Goal: Task Accomplishment & Management: Manage account settings

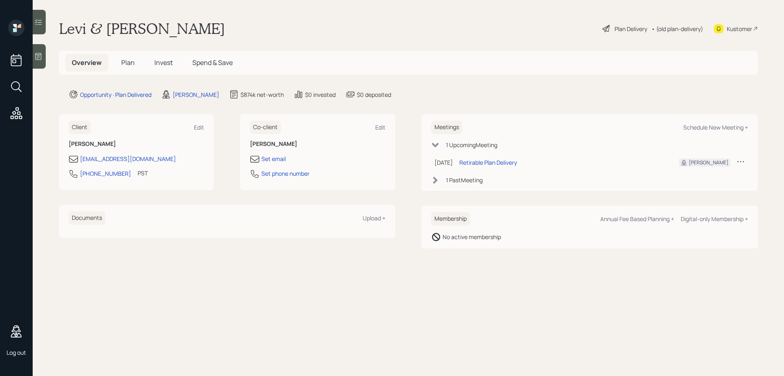
click at [623, 27] on div "Plan Delivery" at bounding box center [631, 29] width 33 height 9
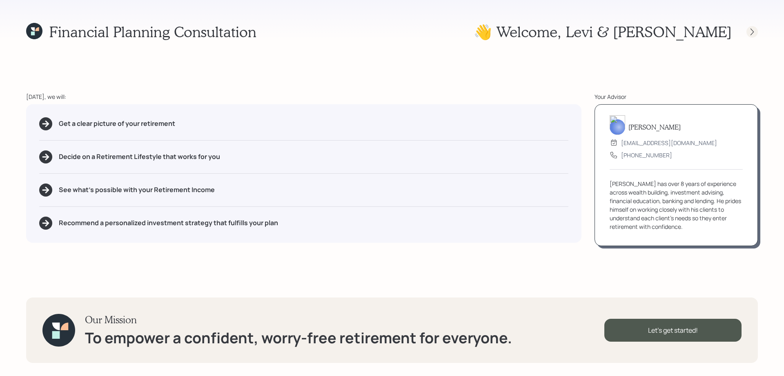
click at [751, 31] on icon at bounding box center [752, 32] width 8 height 8
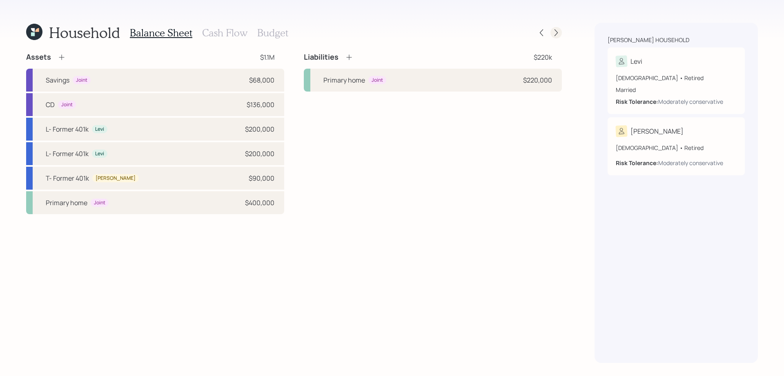
click at [556, 33] on icon at bounding box center [556, 33] width 8 height 8
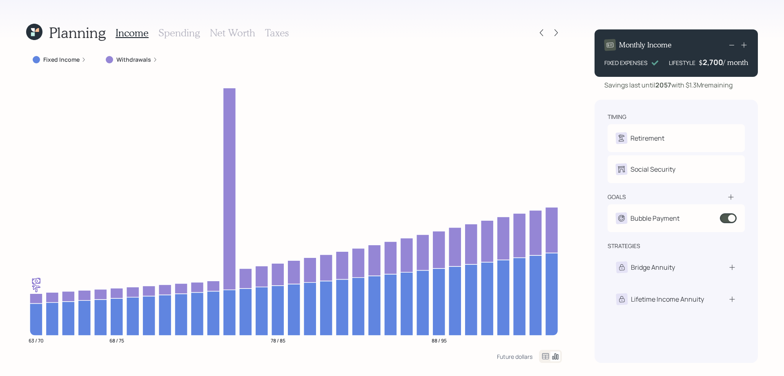
click at [273, 31] on h3 "Taxes" at bounding box center [277, 33] width 24 height 12
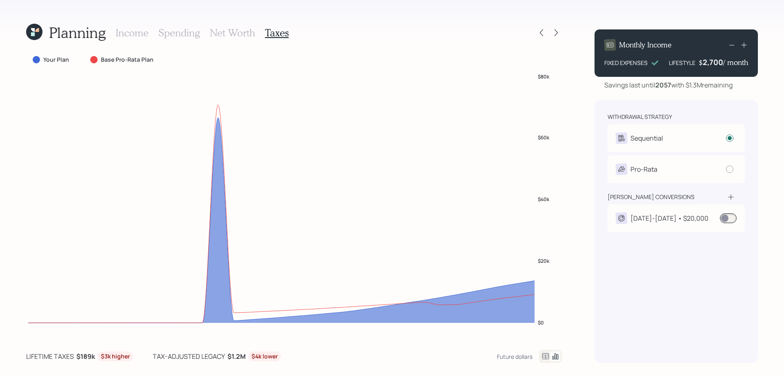
click at [678, 214] on div "[DATE]-[DATE] • $20,000" at bounding box center [669, 218] width 78 height 10
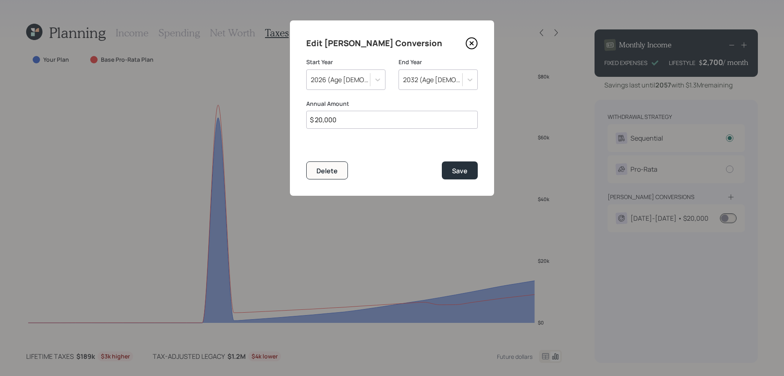
click at [470, 38] on icon at bounding box center [471, 43] width 11 height 11
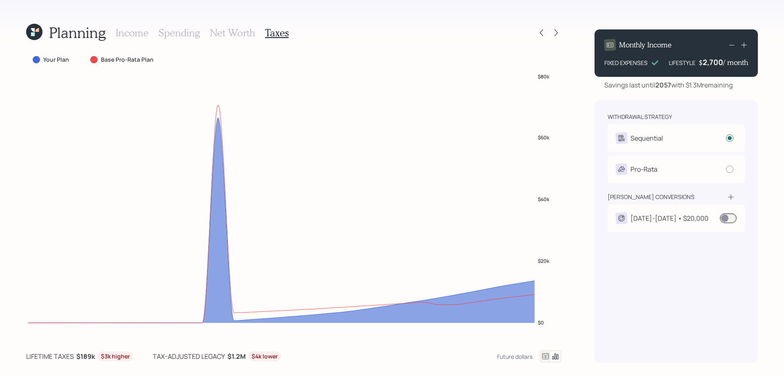
click at [728, 219] on span at bounding box center [728, 218] width 17 height 10
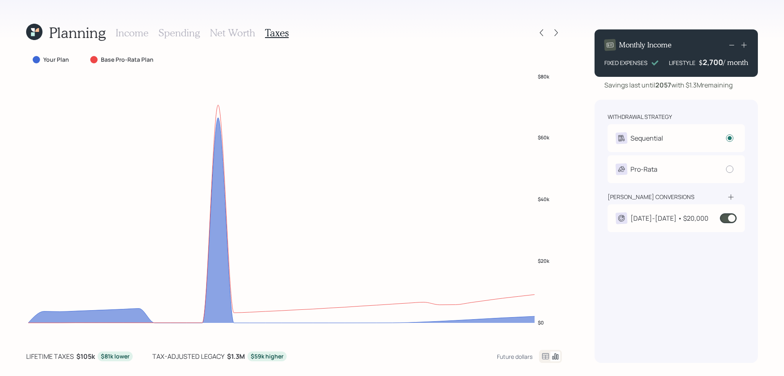
click at [664, 218] on div "2026-2032 • $20,000" at bounding box center [669, 218] width 78 height 10
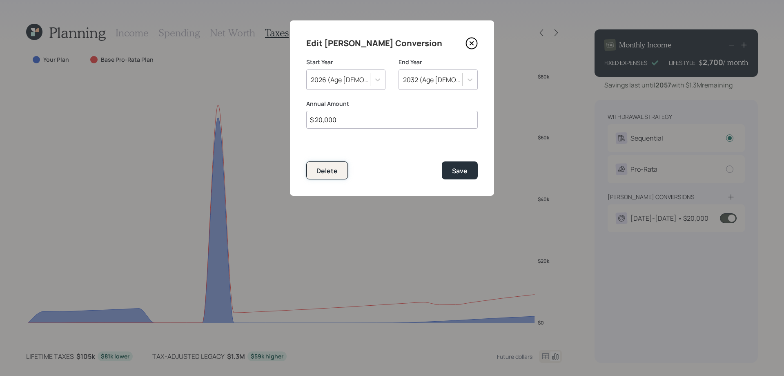
click at [324, 172] on div "Delete" at bounding box center [326, 170] width 21 height 9
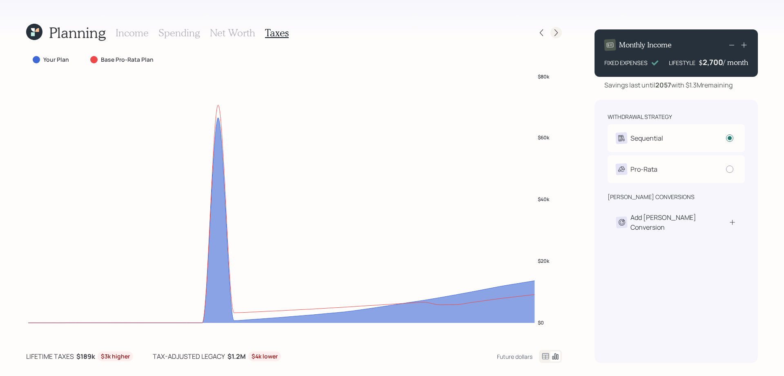
click at [558, 31] on icon at bounding box center [556, 33] width 8 height 8
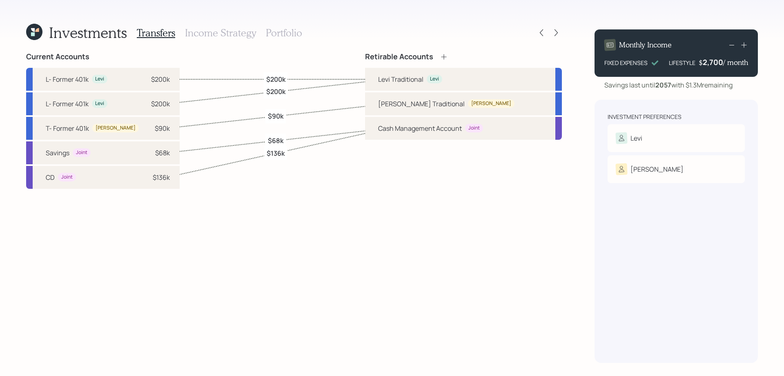
click at [231, 35] on h3 "Income Strategy" at bounding box center [220, 33] width 71 height 12
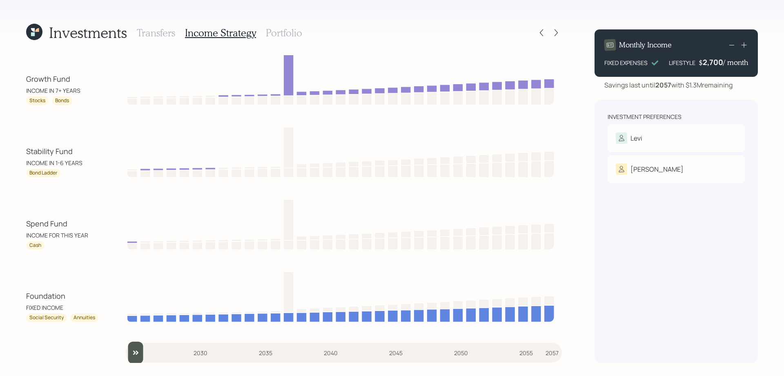
click at [288, 38] on h3 "Portfolio" at bounding box center [284, 33] width 36 height 12
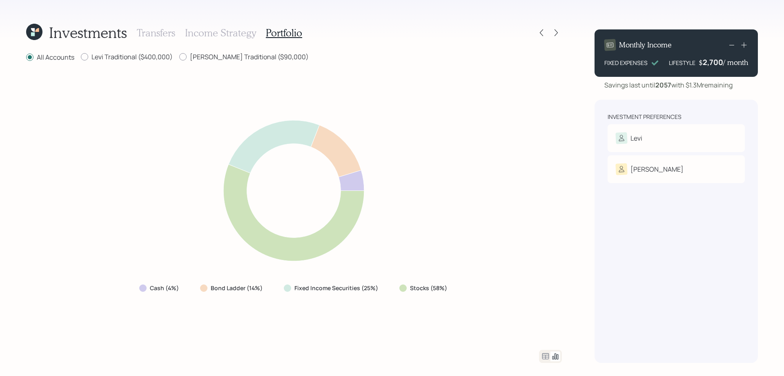
click at [350, 150] on icon at bounding box center [336, 151] width 50 height 52
click at [359, 133] on icon at bounding box center [293, 190] width 321 height 160
click at [343, 147] on icon at bounding box center [336, 151] width 50 height 52
click at [218, 35] on h3 "Income Strategy" at bounding box center [220, 33] width 71 height 12
click at [343, 162] on icon at bounding box center [336, 151] width 50 height 52
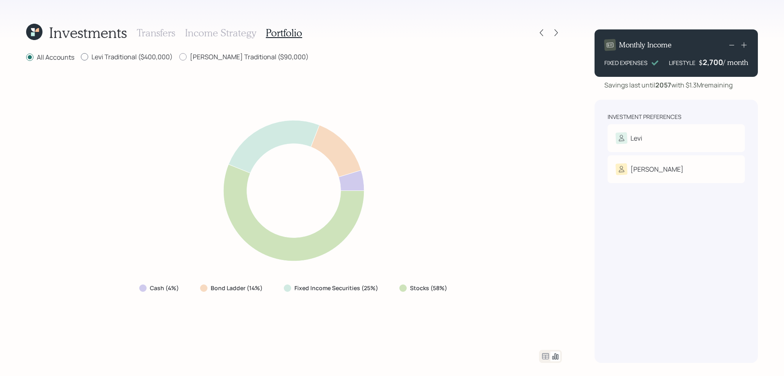
click at [127, 54] on label "Levi Traditional ($400,000)" at bounding box center [127, 56] width 92 height 9
click at [81, 57] on input "Levi Traditional ($400,000)" at bounding box center [80, 57] width 0 height 0
radio input "true"
radio input "false"
click at [258, 228] on icon at bounding box center [294, 212] width 141 height 97
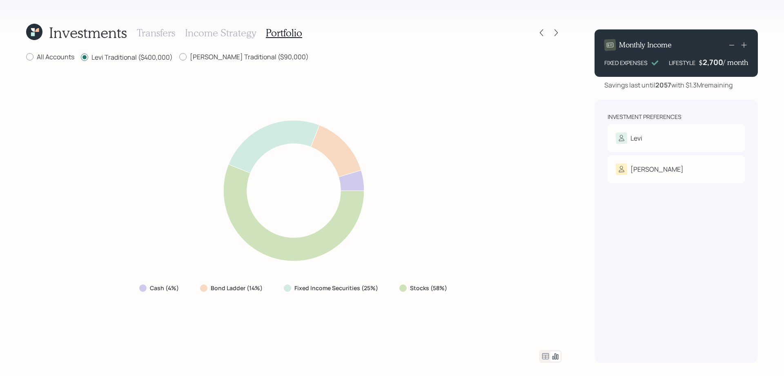
click at [223, 38] on div "Transfers Income Strategy Portfolio" at bounding box center [219, 33] width 165 height 20
click at [229, 33] on h3 "Income Strategy" at bounding box center [220, 33] width 71 height 12
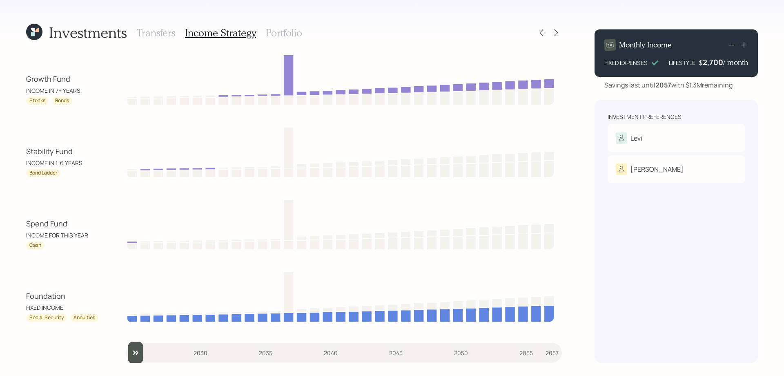
click at [283, 31] on h3 "Portfolio" at bounding box center [284, 33] width 36 height 12
